Goal: Task Accomplishment & Management: Manage account settings

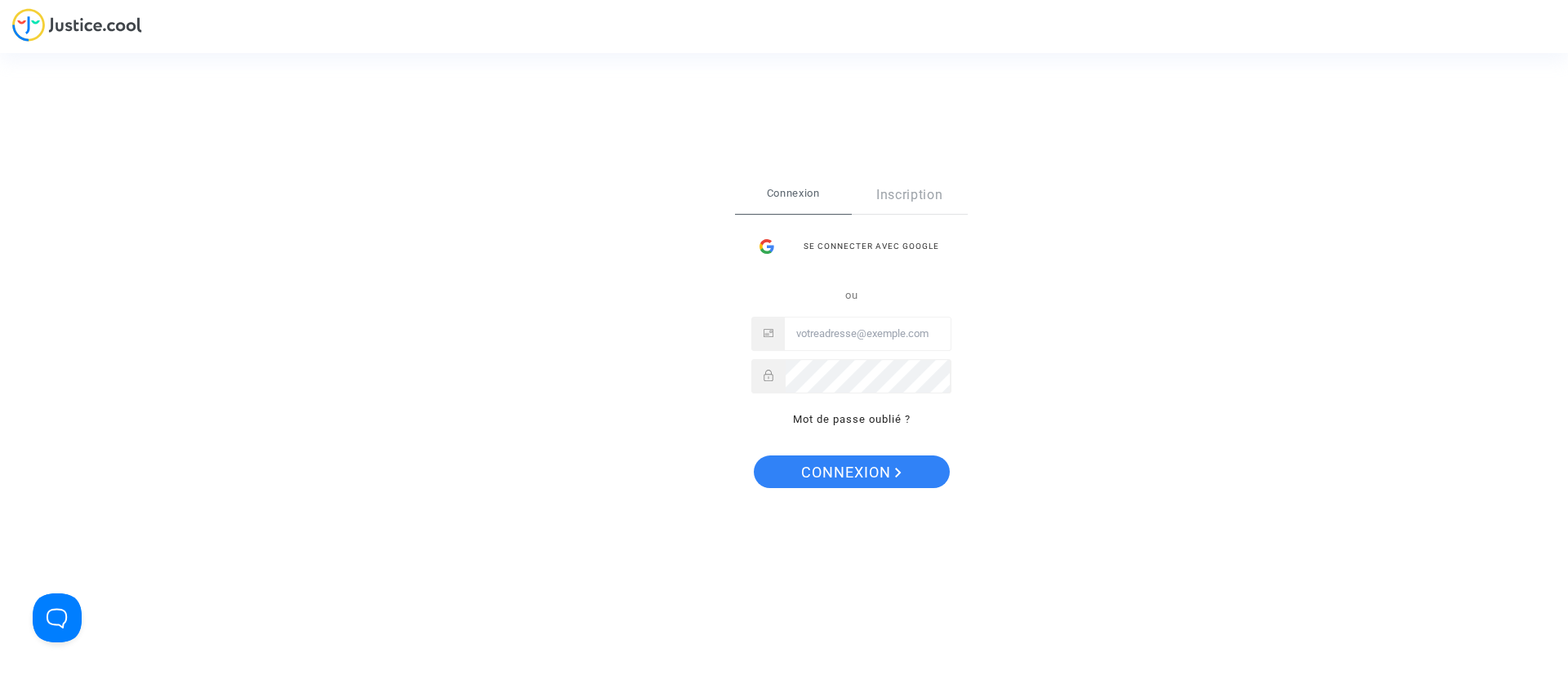
type input "claracoulon.pitcher@gmail.com"
click at [840, 484] on span "Connexion" at bounding box center [851, 473] width 100 height 35
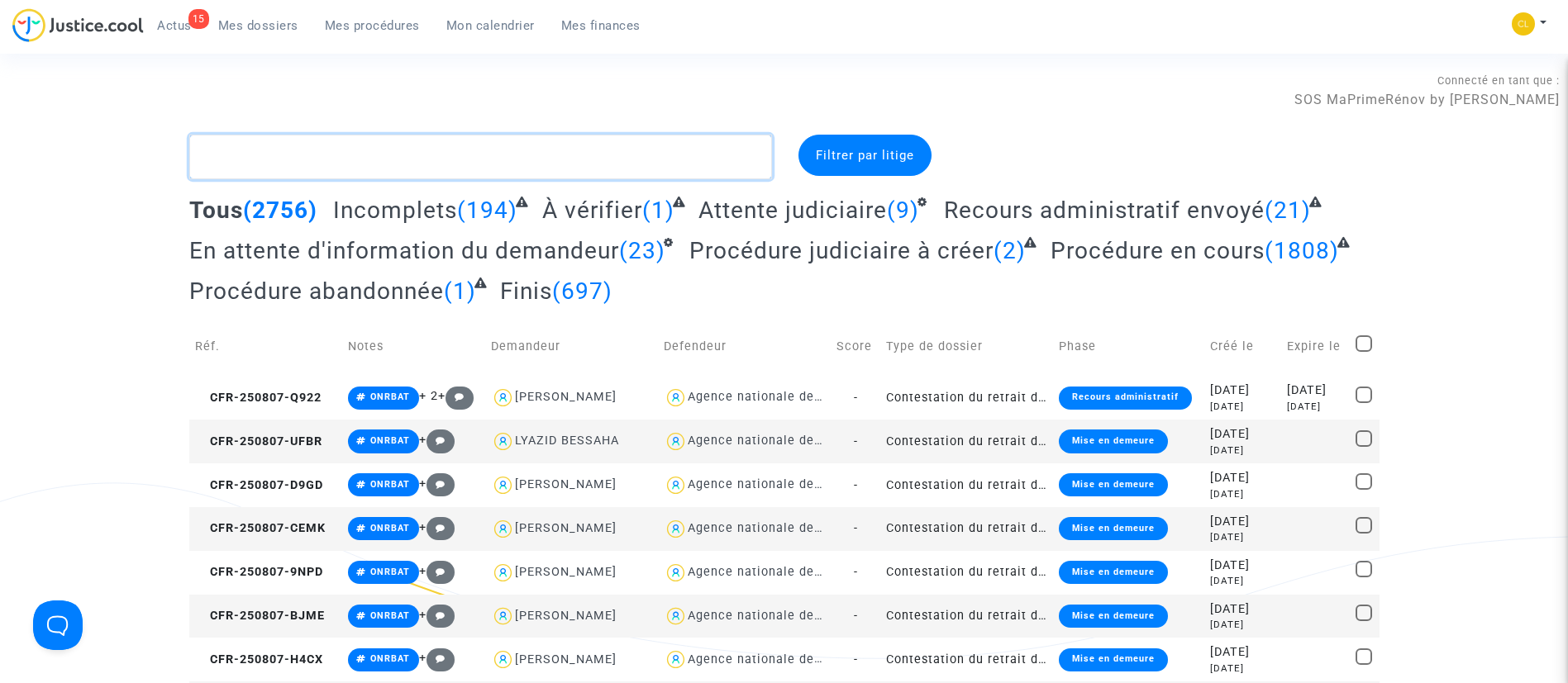
click at [392, 165] on textarea at bounding box center [481, 156] width 583 height 44
click at [1529, 30] on img at bounding box center [1523, 23] width 23 height 23
click at [1450, 84] on link "Changer de compte" at bounding box center [1462, 85] width 167 height 27
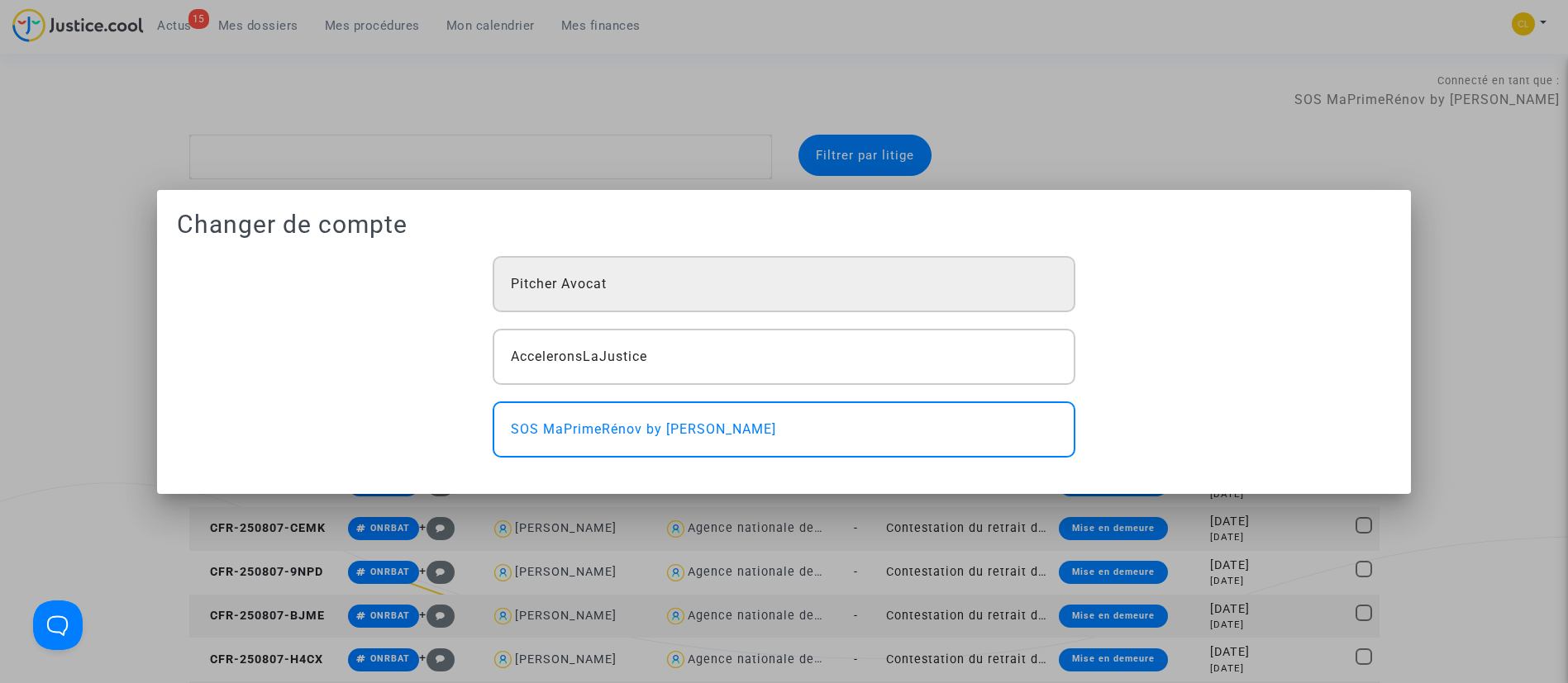
click at [714, 279] on div "Pitcher Avocat" at bounding box center [784, 284] width 583 height 56
